Goal: Use online tool/utility: Utilize a website feature to perform a specific function

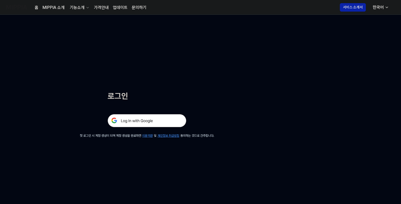
click at [154, 120] on img at bounding box center [147, 120] width 79 height 13
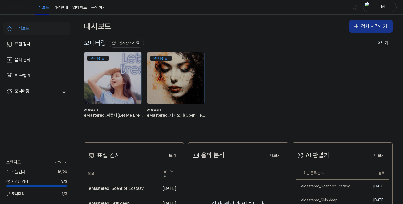
click at [363, 27] on button "검사 시작하기" at bounding box center [371, 26] width 43 height 13
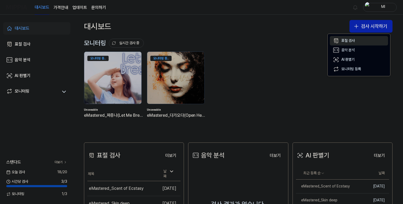
click at [349, 40] on div "표절 검사" at bounding box center [348, 40] width 13 height 5
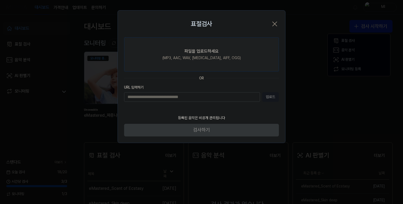
click at [175, 43] on label "파일을 업로드하세요 (MP3, AAC, WAV, FLAC, AIFF, OGG)" at bounding box center [201, 54] width 155 height 34
click at [0, 0] on input "파일을 업로드하세요 (MP3, AAC, WAV, FLAC, AIFF, OGG)" at bounding box center [0, 0] width 0 height 0
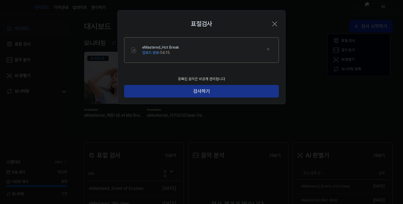
click at [233, 95] on button "검사하기" at bounding box center [201, 91] width 155 height 13
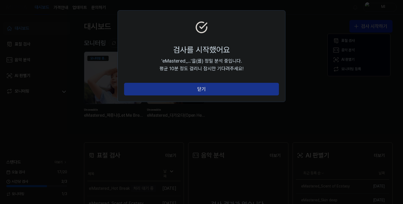
click at [233, 91] on button "닫기" at bounding box center [201, 89] width 155 height 13
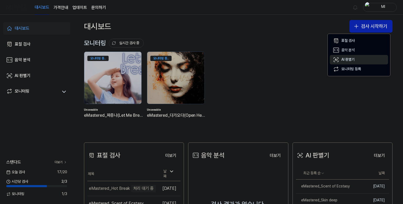
click at [348, 61] on div "AI 판별기" at bounding box center [348, 59] width 13 height 5
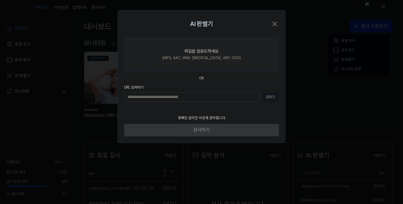
click at [226, 55] on div "(MP3, AAC, WAV, FLAC, AIFF, OGG)" at bounding box center [202, 57] width 79 height 5
click at [0, 0] on input "파일을 업로드하세요 (MP3, AAC, WAV, FLAC, AIFF, OGG)" at bounding box center [0, 0] width 0 height 0
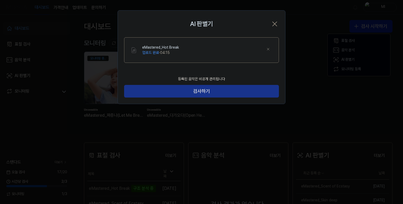
click at [185, 90] on button "검사하기" at bounding box center [201, 91] width 155 height 13
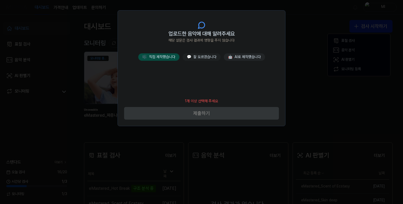
click at [170, 60] on button "🎼 직접 제작했습니다" at bounding box center [158, 56] width 41 height 7
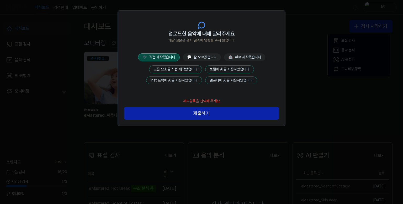
click at [180, 69] on button "모든 요소를 직접 제작했습니다" at bounding box center [175, 69] width 53 height 8
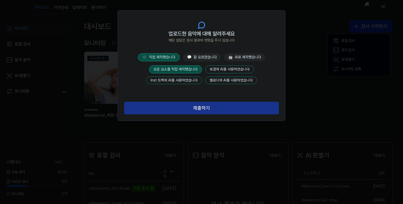
click at [210, 111] on button "제출하기" at bounding box center [201, 108] width 155 height 13
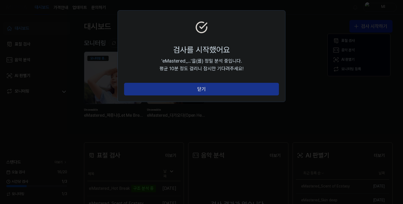
click at [212, 89] on button "닫기" at bounding box center [201, 89] width 155 height 13
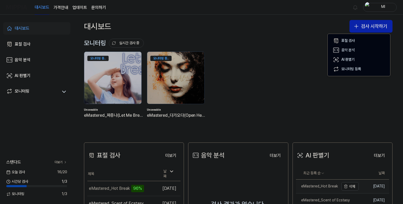
click at [335, 184] on div "eMastered_Hot Break" at bounding box center [317, 186] width 42 height 5
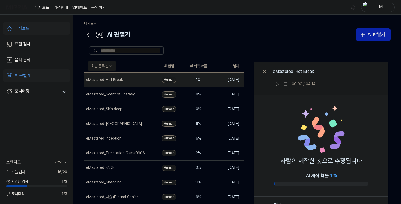
click at [88, 33] on icon at bounding box center [88, 34] width 8 height 8
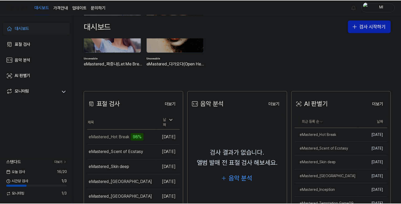
scroll to position [53, 0]
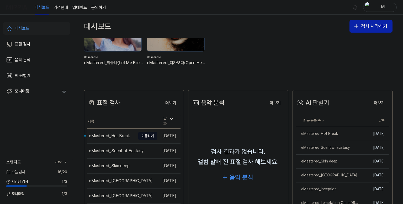
click at [110, 133] on div "eMastered_Hot Break" at bounding box center [109, 136] width 41 height 6
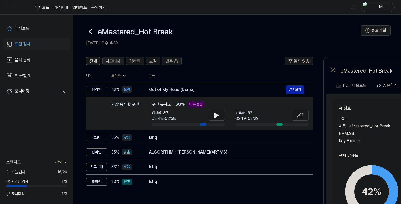
click at [113, 60] on span "시그니처" at bounding box center [113, 61] width 15 height 6
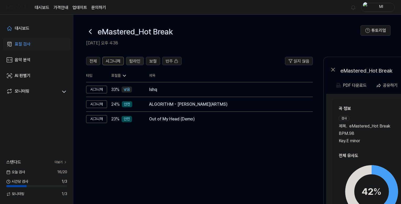
click at [135, 61] on span "탑라인" at bounding box center [134, 61] width 11 height 6
